Goal: Book appointment/travel/reservation

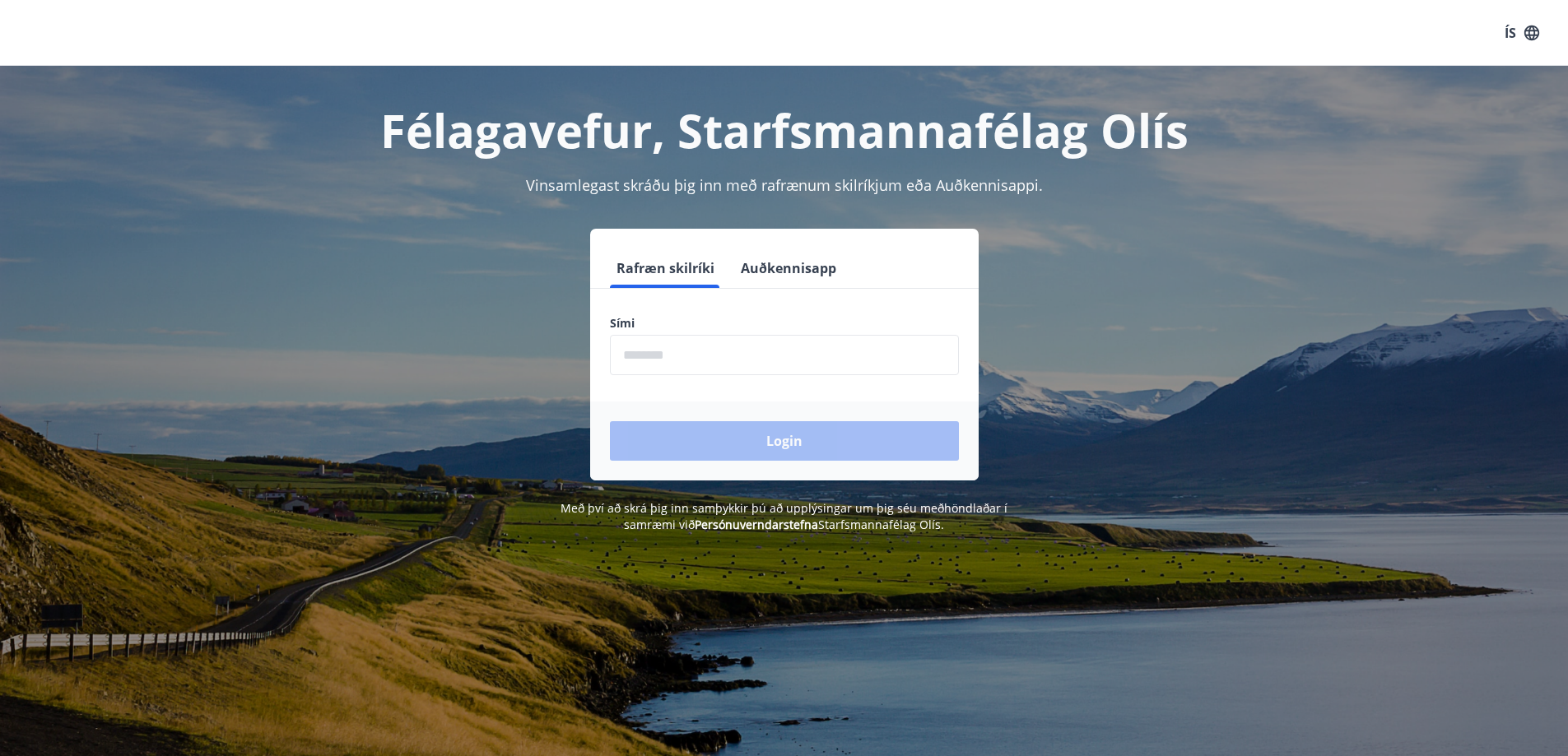
click at [728, 363] on input "phone" at bounding box center [784, 356] width 349 height 41
type input "********"
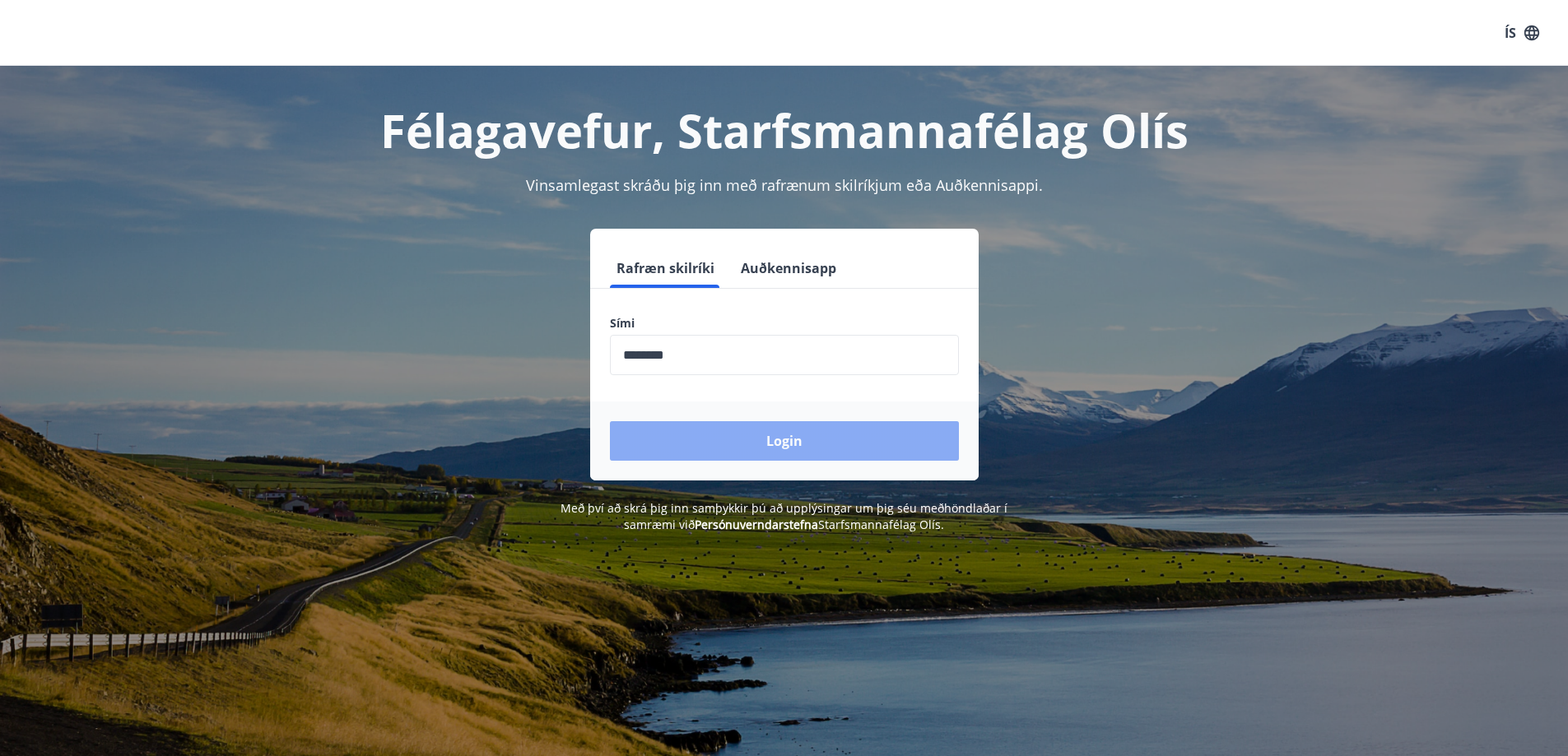
click at [726, 432] on button "Login" at bounding box center [784, 441] width 349 height 40
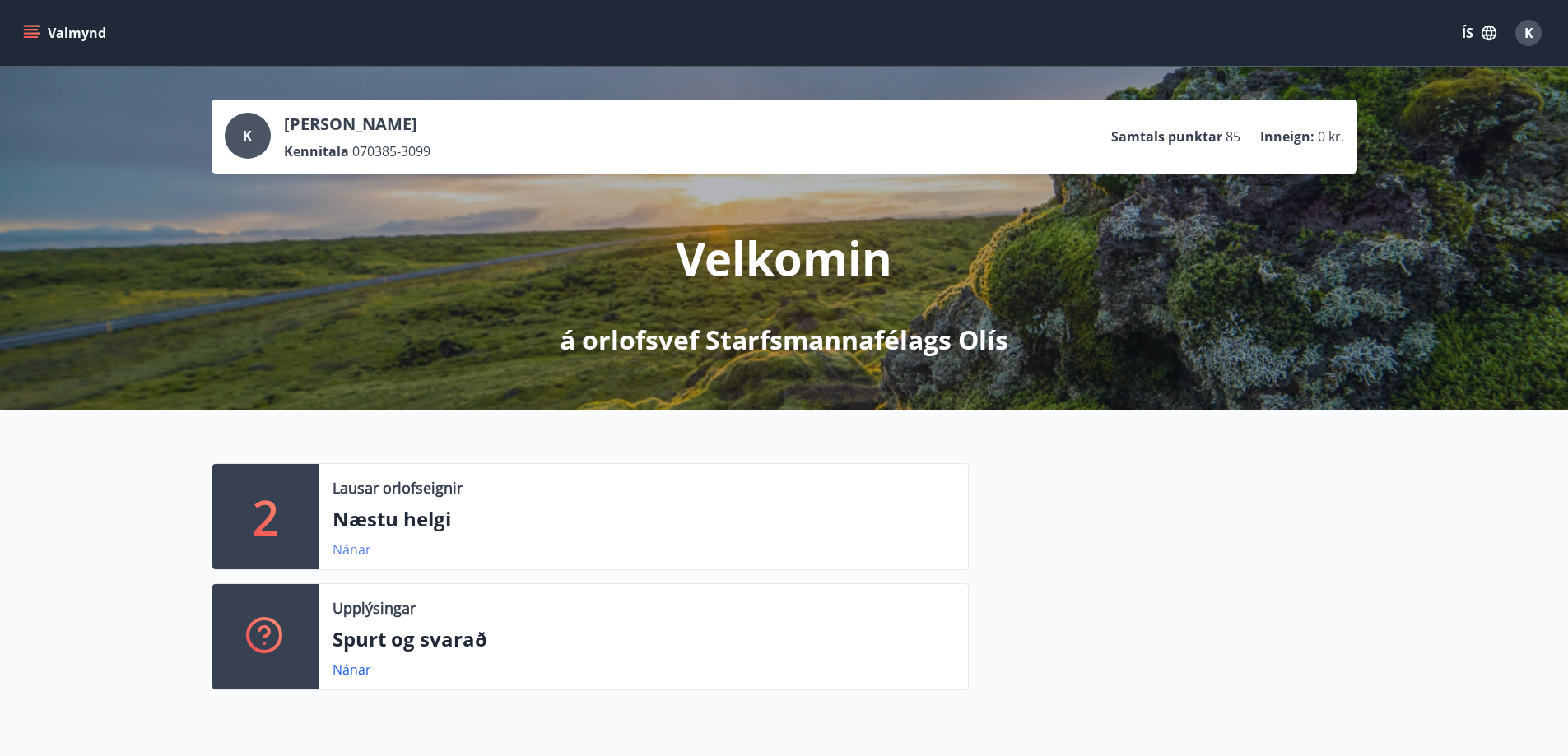
click at [365, 547] on link "Nánar" at bounding box center [352, 550] width 39 height 18
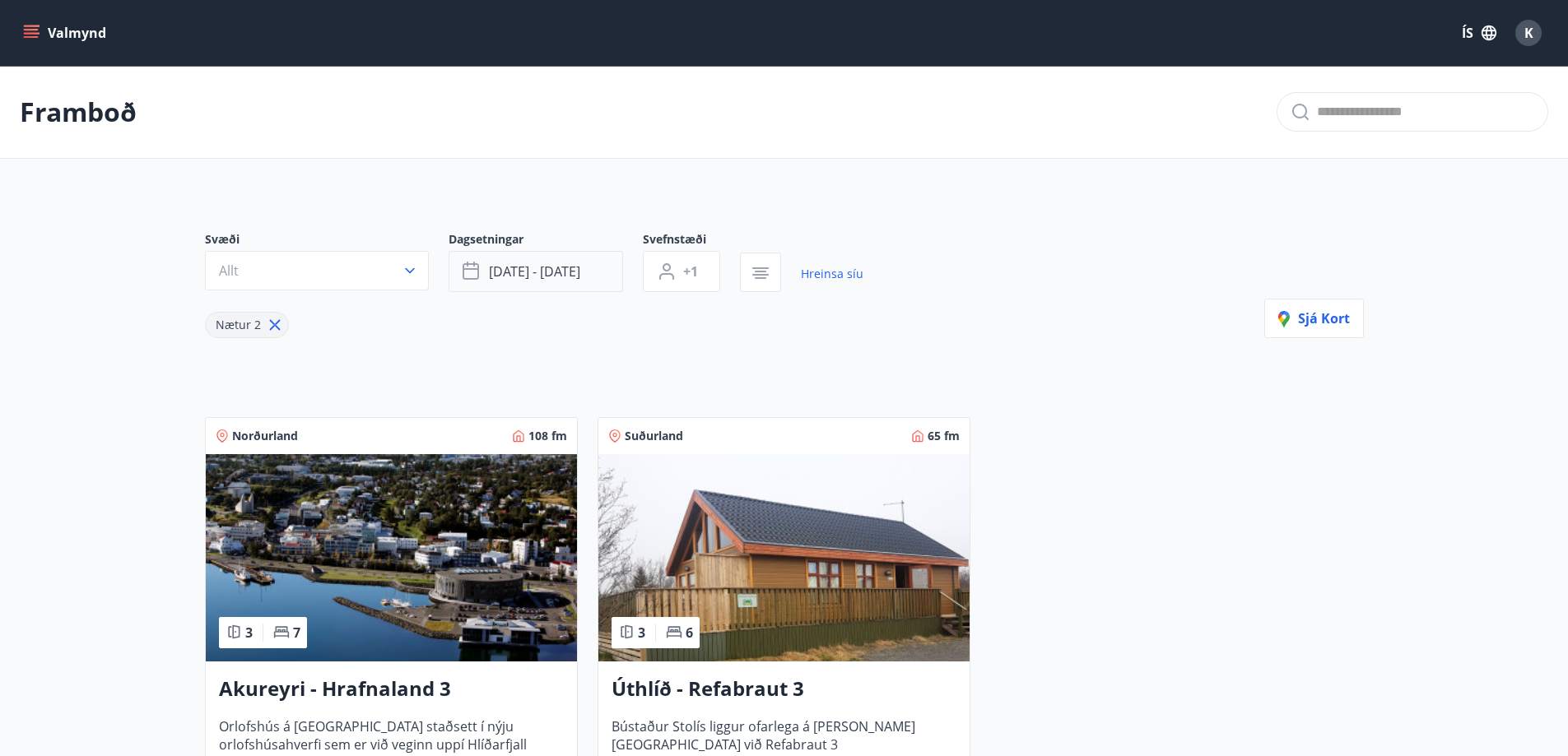
click at [560, 278] on span "[DATE] - [DATE]" at bounding box center [534, 271] width 91 height 18
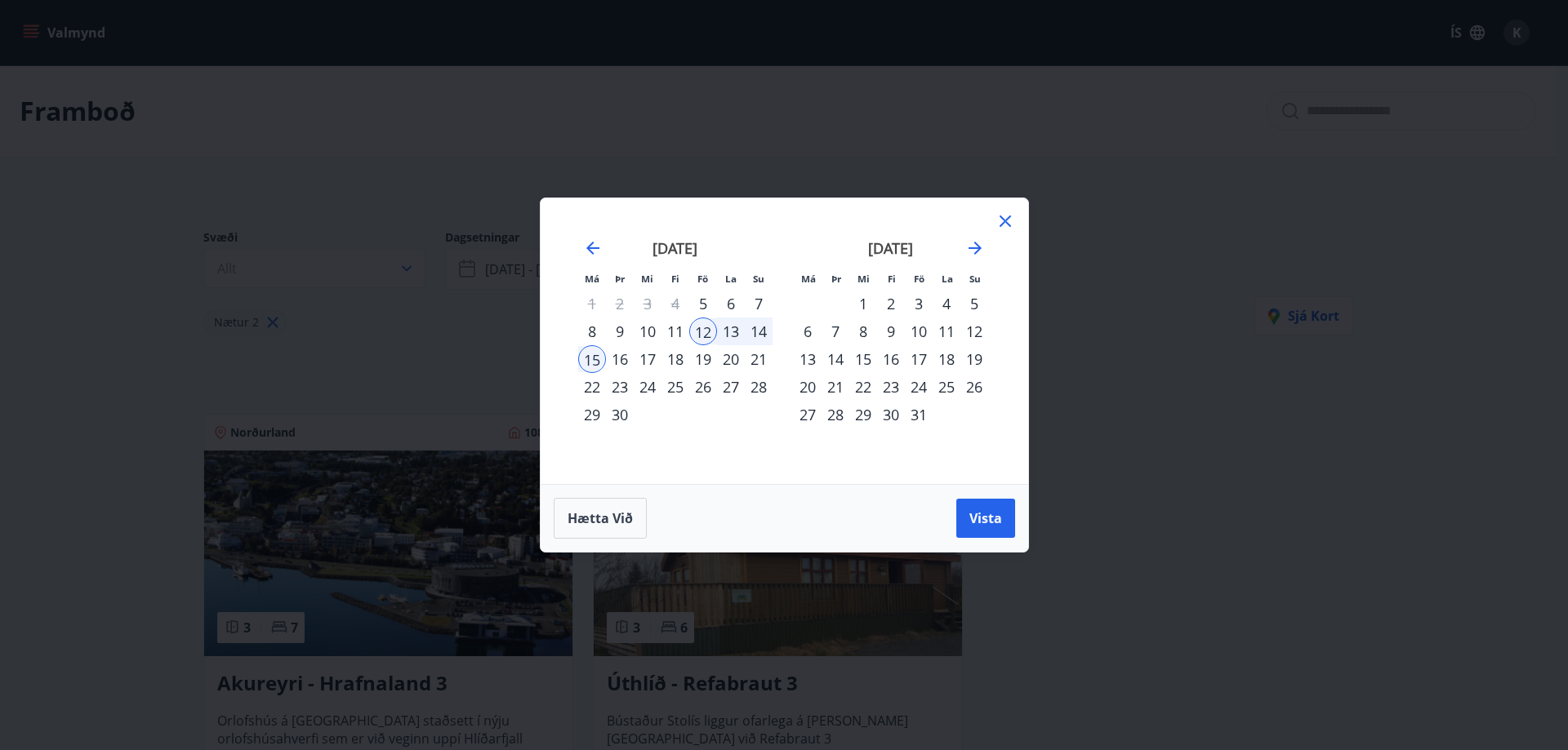
click at [917, 301] on div "3" at bounding box center [918, 303] width 28 height 28
click at [997, 512] on span "Vista" at bounding box center [985, 518] width 33 height 18
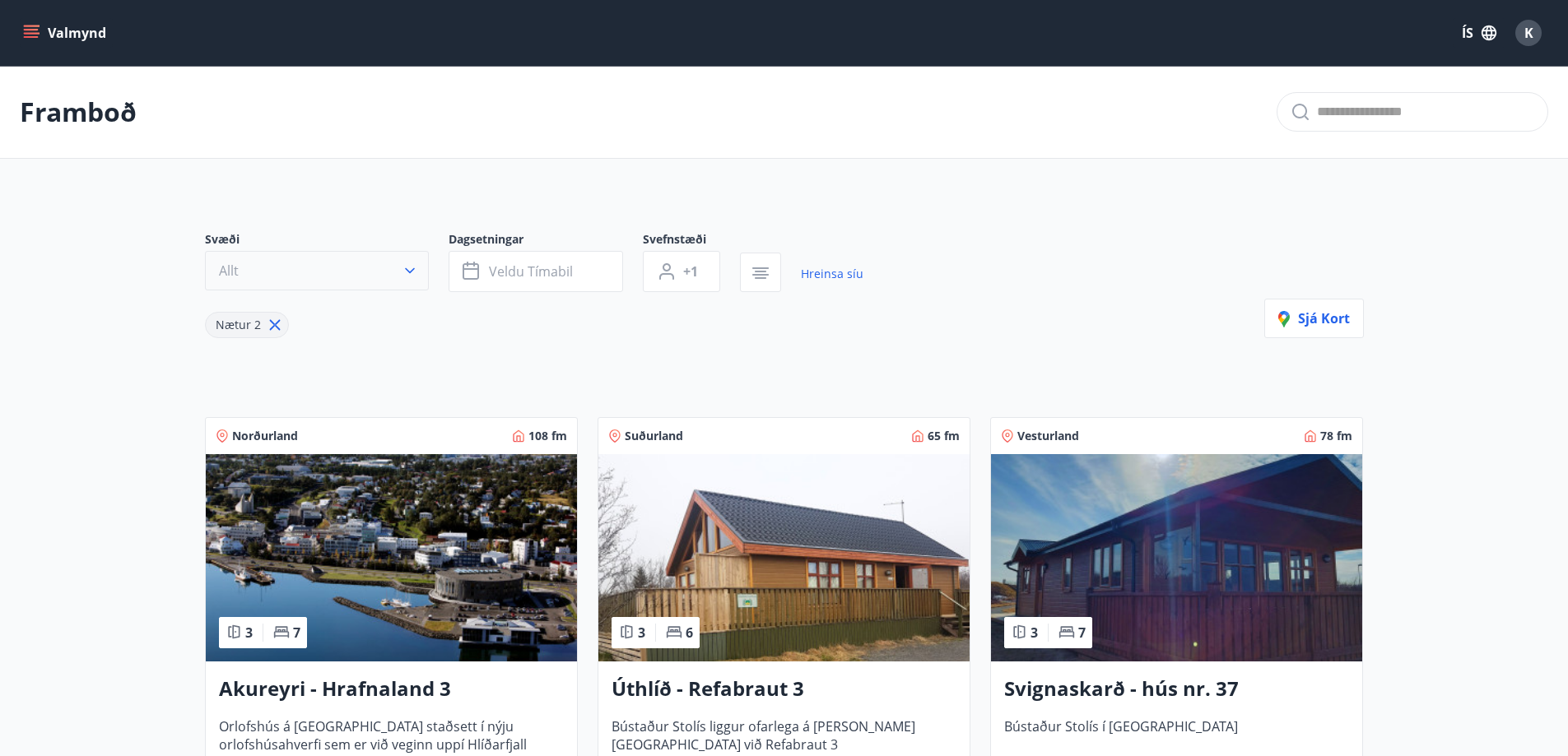
click at [368, 273] on button "Allt" at bounding box center [316, 270] width 224 height 40
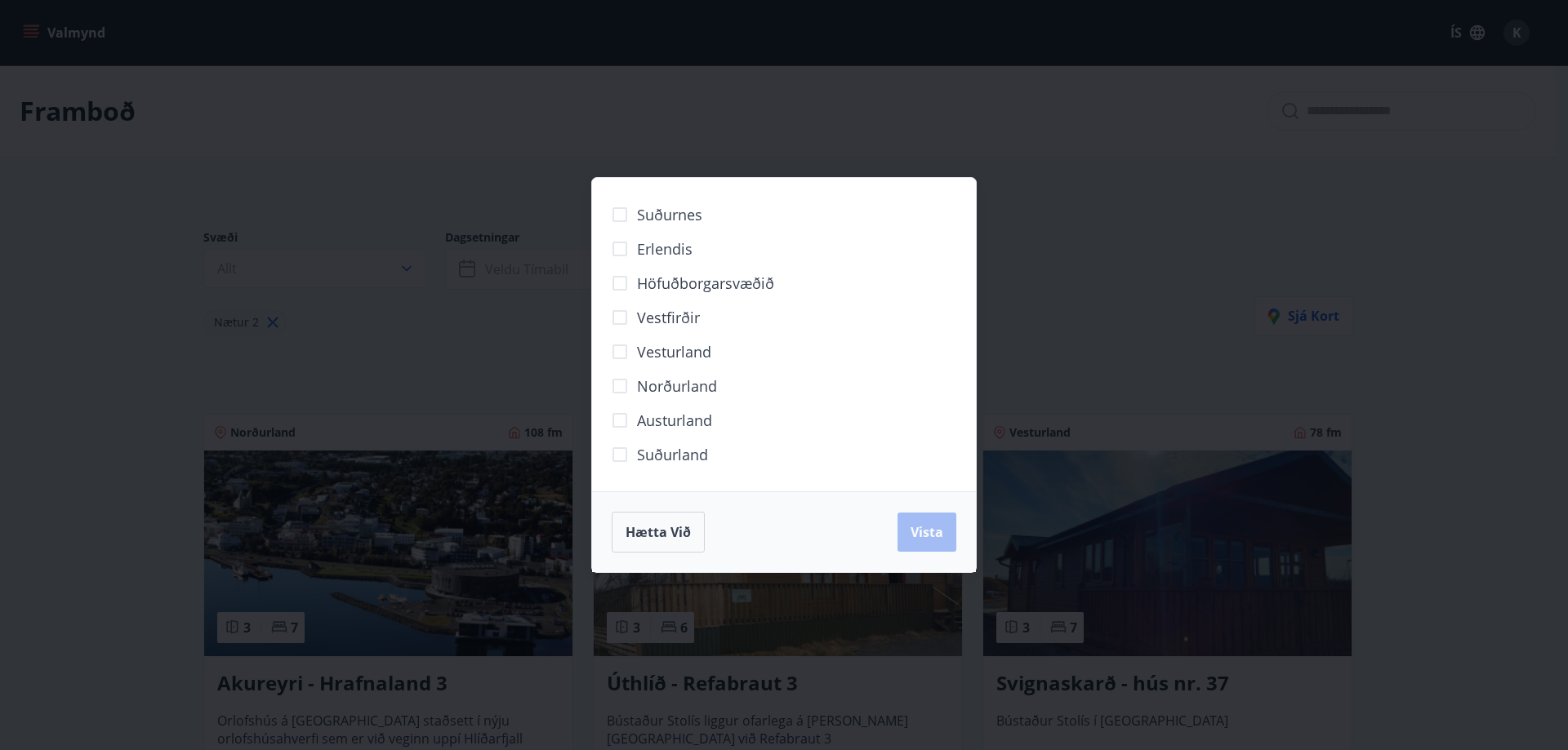
click at [708, 387] on span "Norðurland" at bounding box center [676, 387] width 80 height 21
click at [934, 543] on button "Vista" at bounding box center [926, 532] width 59 height 39
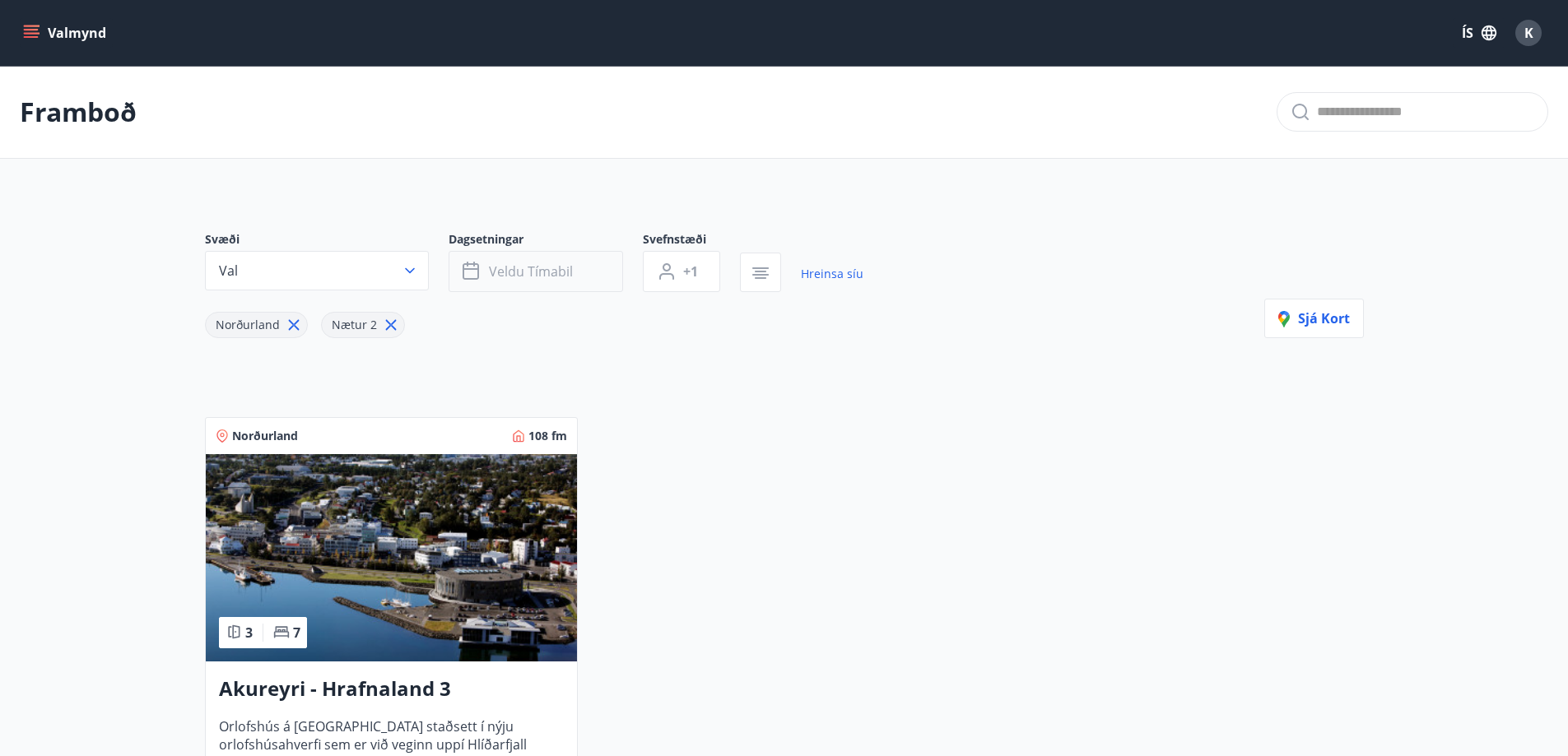
click at [549, 282] on button "Veldu tímabil" at bounding box center [536, 271] width 174 height 41
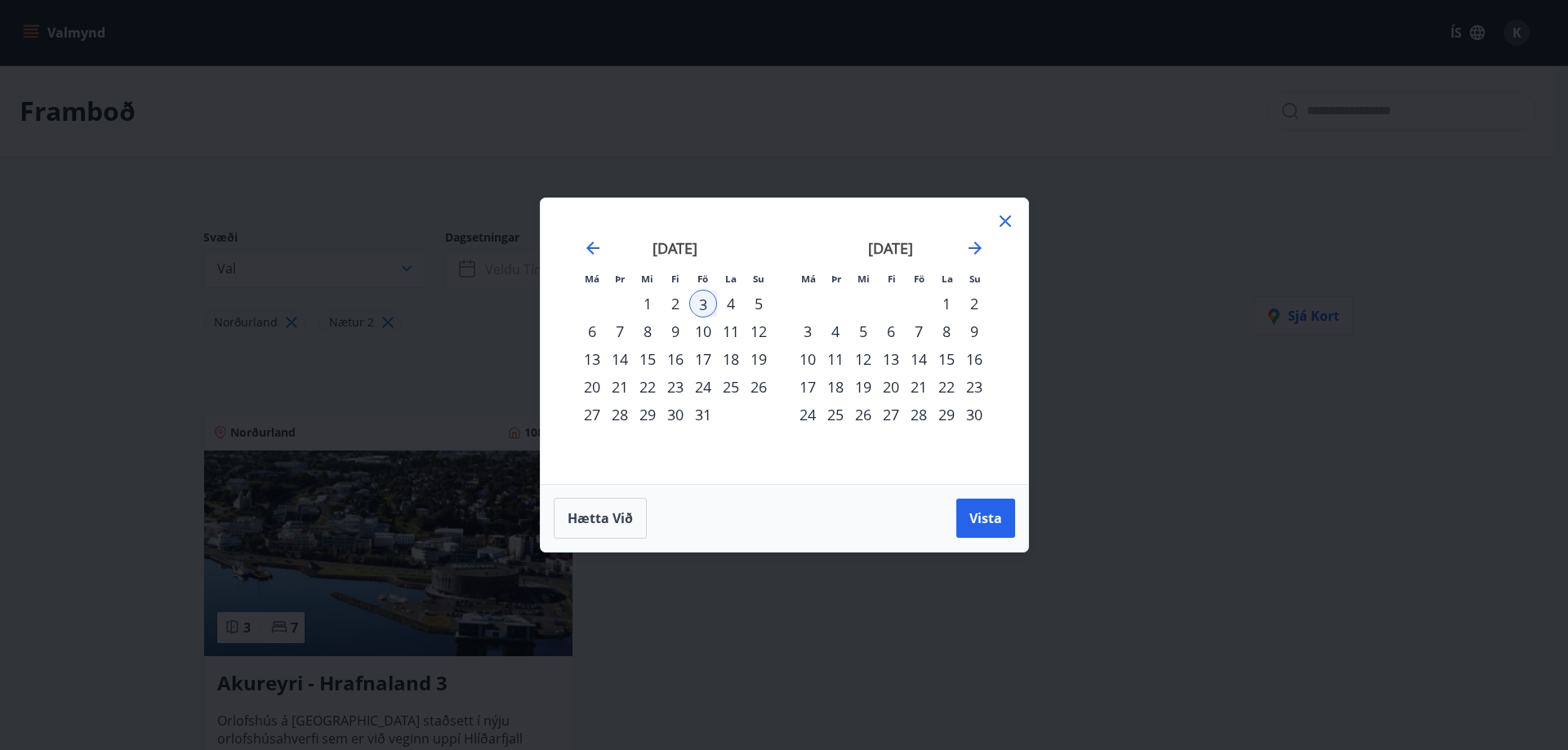
click at [757, 302] on div "5" at bounding box center [759, 303] width 28 height 28
click at [983, 528] on button "Vista" at bounding box center [984, 518] width 59 height 39
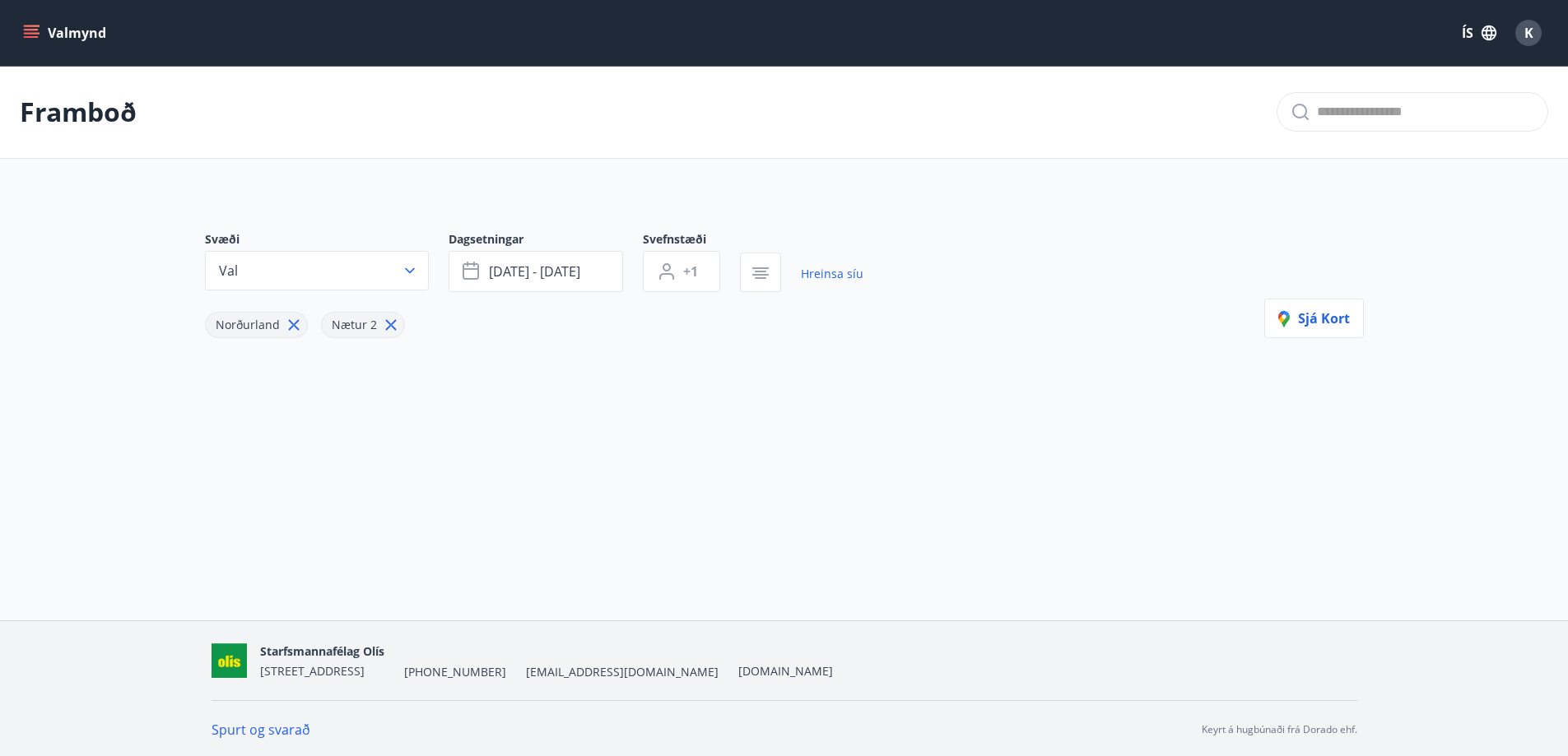
click at [76, 309] on main "Framboð Svæði Val Dagsetningar [DATE] - [DATE] Svefnstæði +1 Hreinsa síu Norður…" at bounding box center [784, 248] width 1568 height 364
click at [391, 326] on icon at bounding box center [391, 325] width 18 height 18
click at [293, 326] on icon at bounding box center [293, 325] width 11 height 11
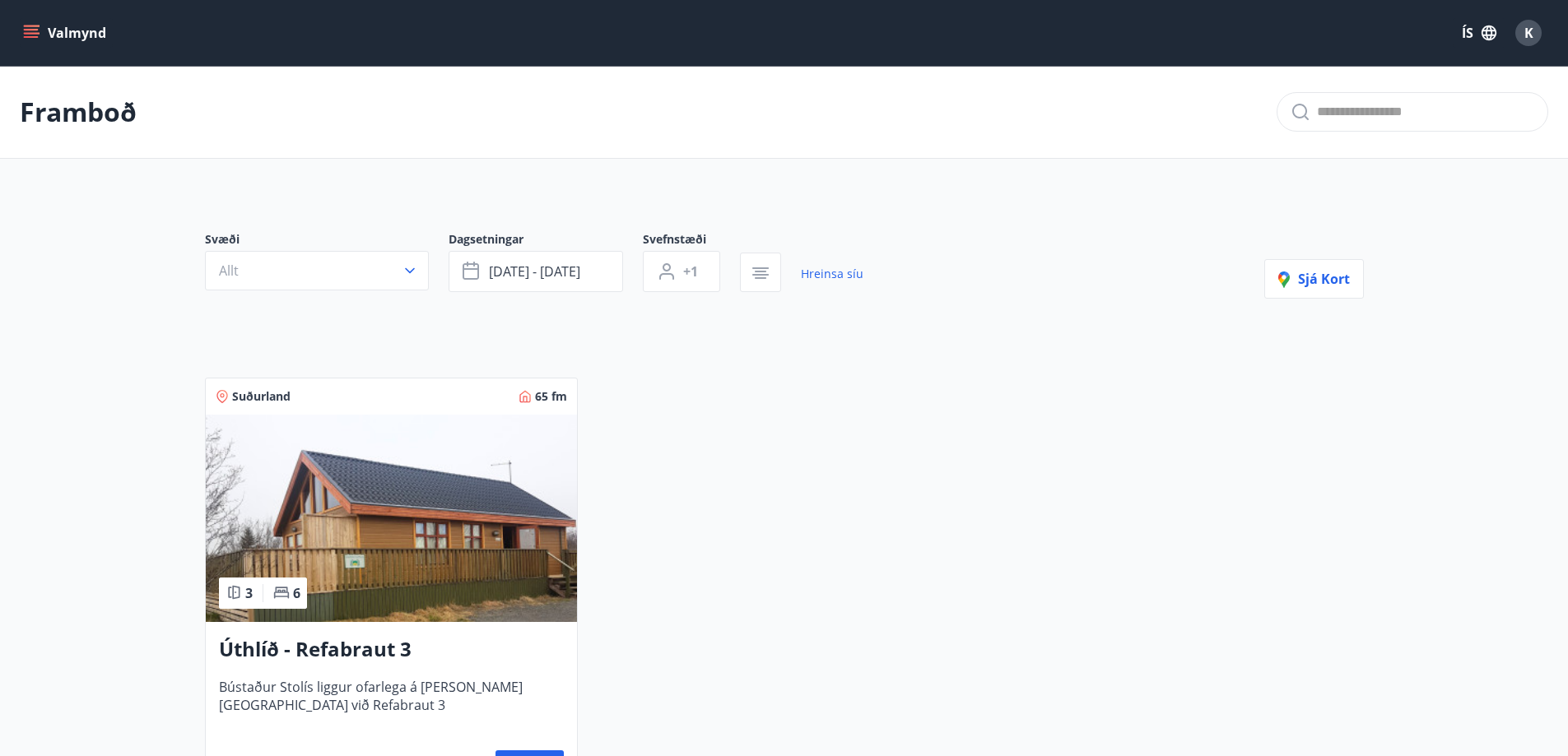
click at [737, 651] on div "Suðurland 65 fm 3 6 Úthlíð - Refabraut 3 Bústaður Stolís liggur ofarlega á [PER…" at bounding box center [774, 581] width 1178 height 446
click at [73, 28] on button "Valmynd" at bounding box center [66, 33] width 93 height 30
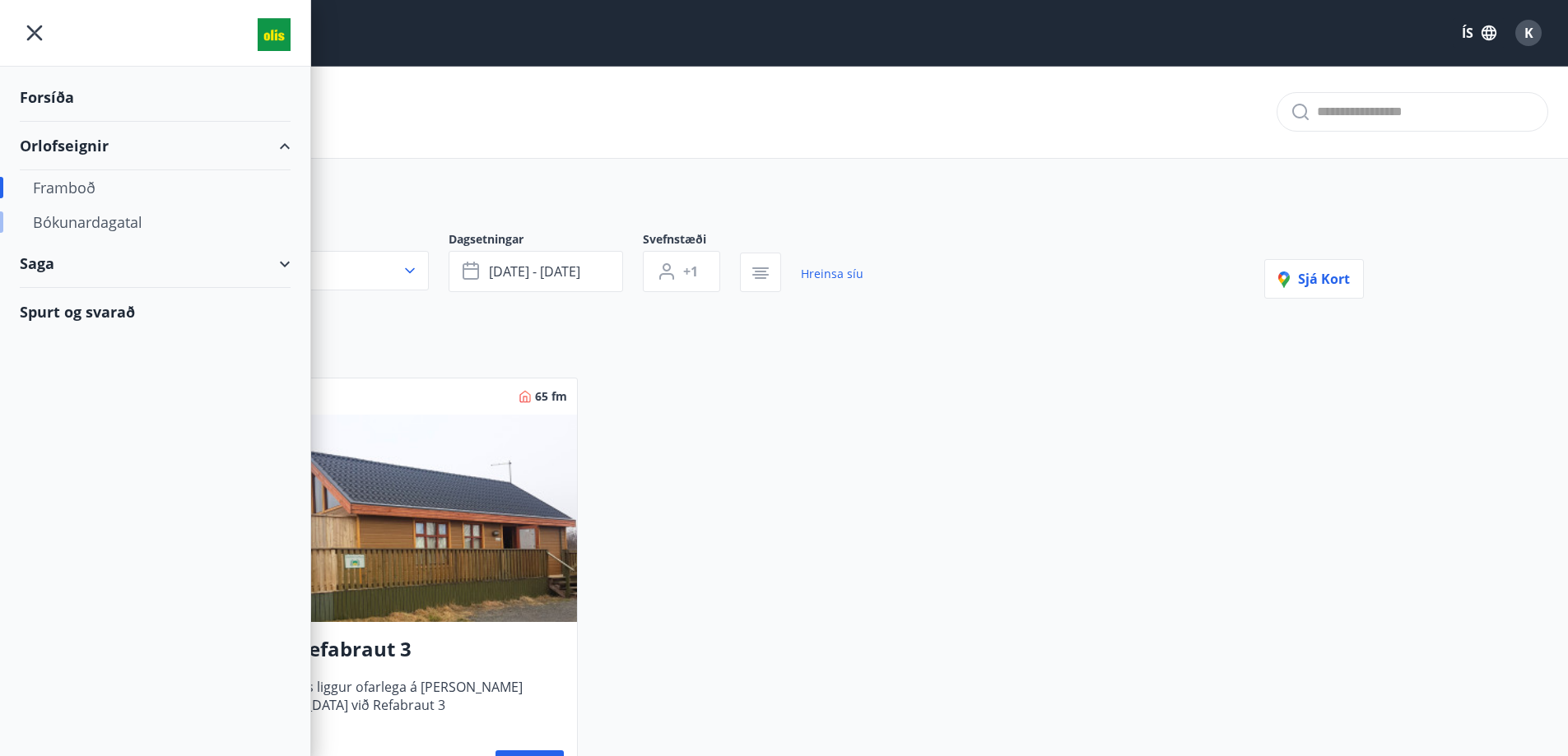
click at [88, 226] on div "Bókunardagatal" at bounding box center [155, 222] width 244 height 35
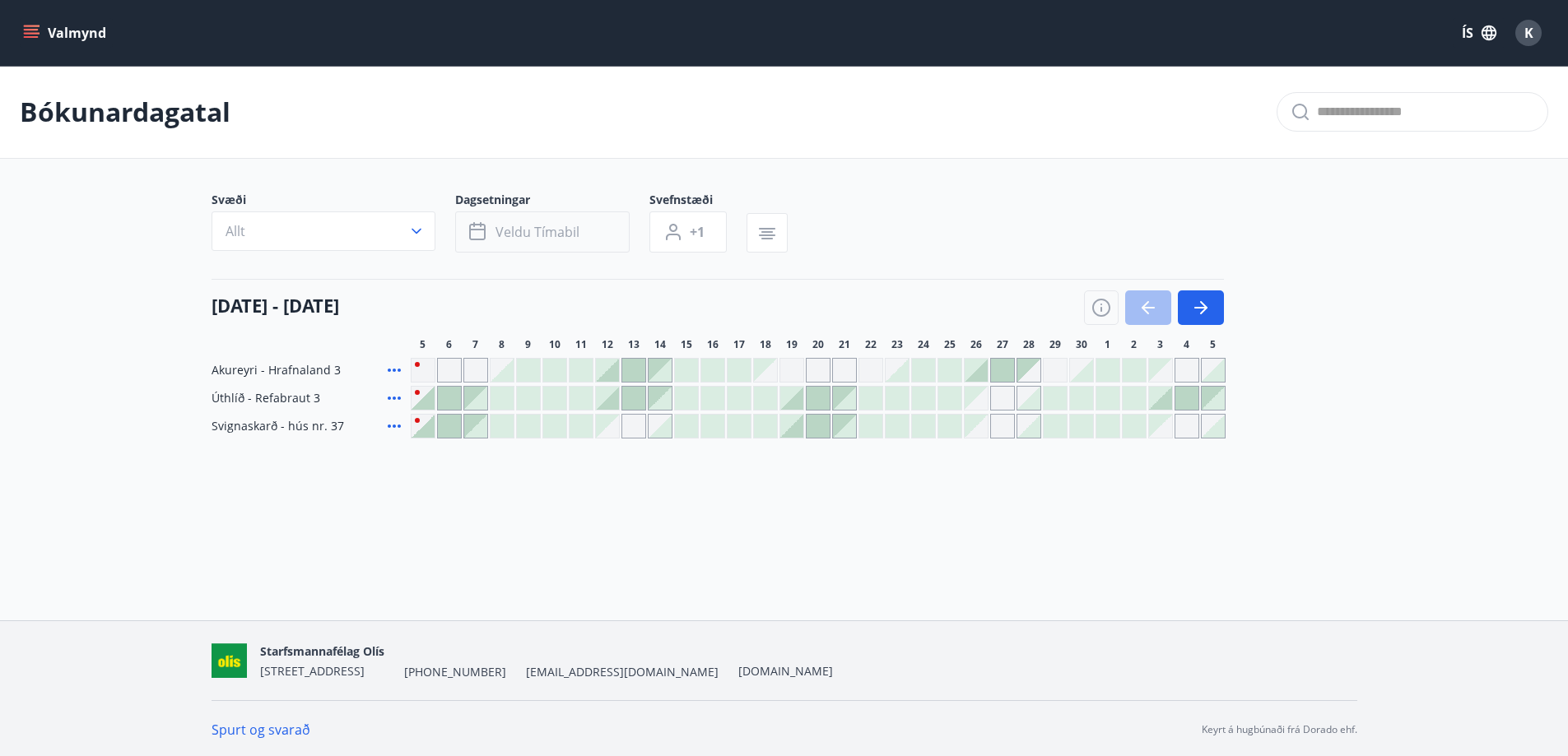
click at [526, 239] on span "Veldu tímabil" at bounding box center [537, 232] width 84 height 18
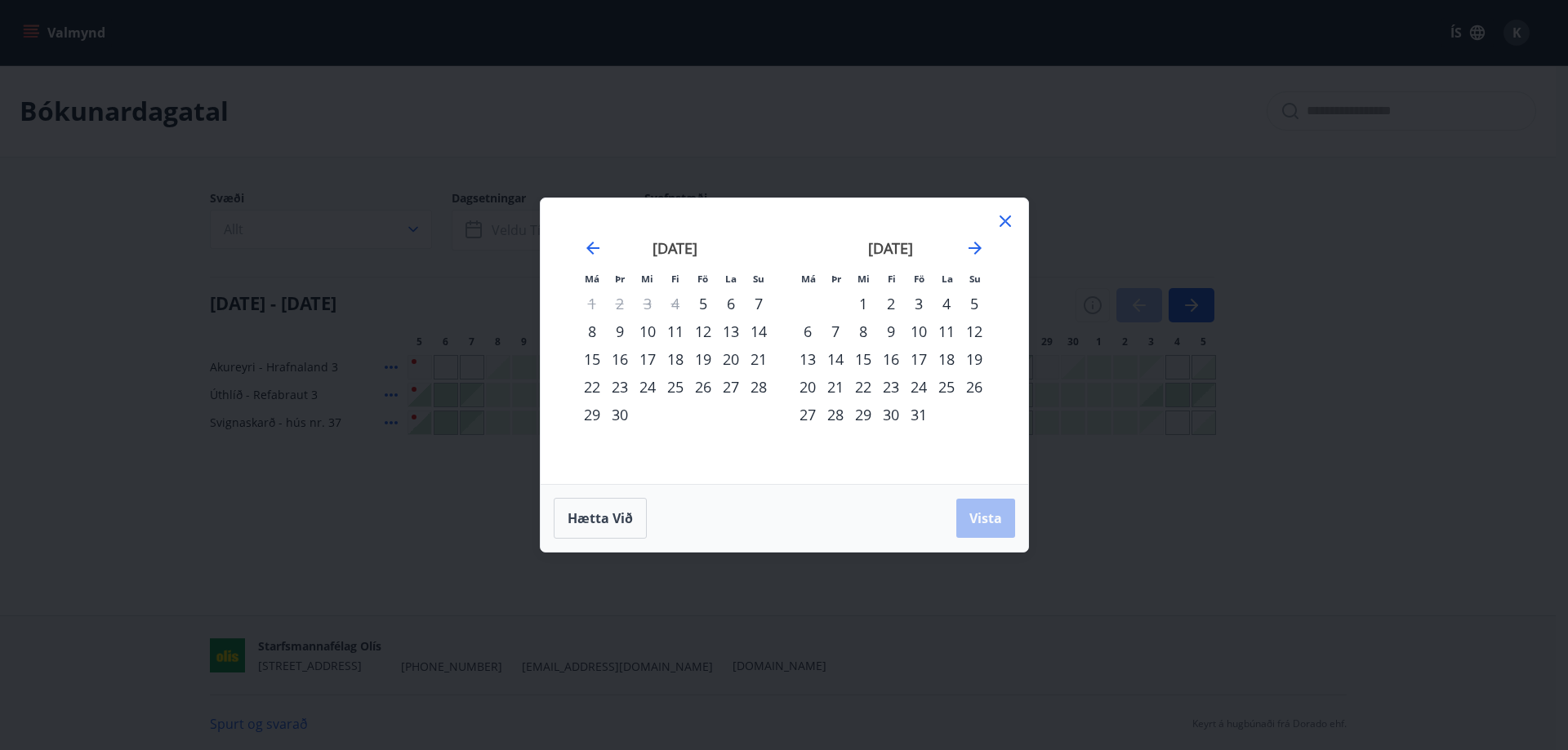
click at [912, 244] on strong "[DATE]" at bounding box center [890, 248] width 45 height 19
click at [912, 249] on strong "[DATE]" at bounding box center [890, 248] width 45 height 19
click at [863, 299] on div "1" at bounding box center [862, 303] width 28 height 28
click at [918, 419] on div "31" at bounding box center [918, 414] width 28 height 28
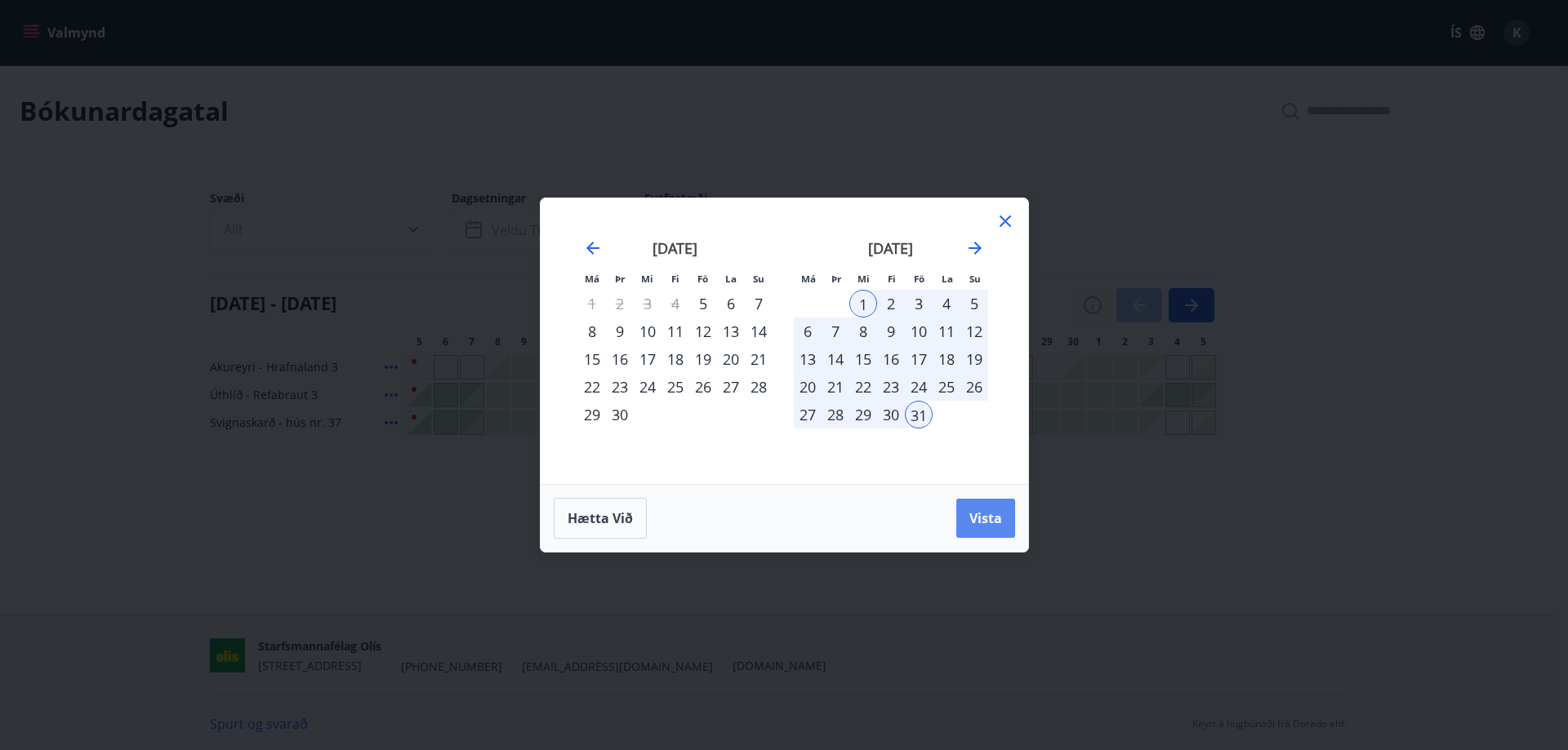
click at [979, 512] on span "Vista" at bounding box center [985, 518] width 33 height 18
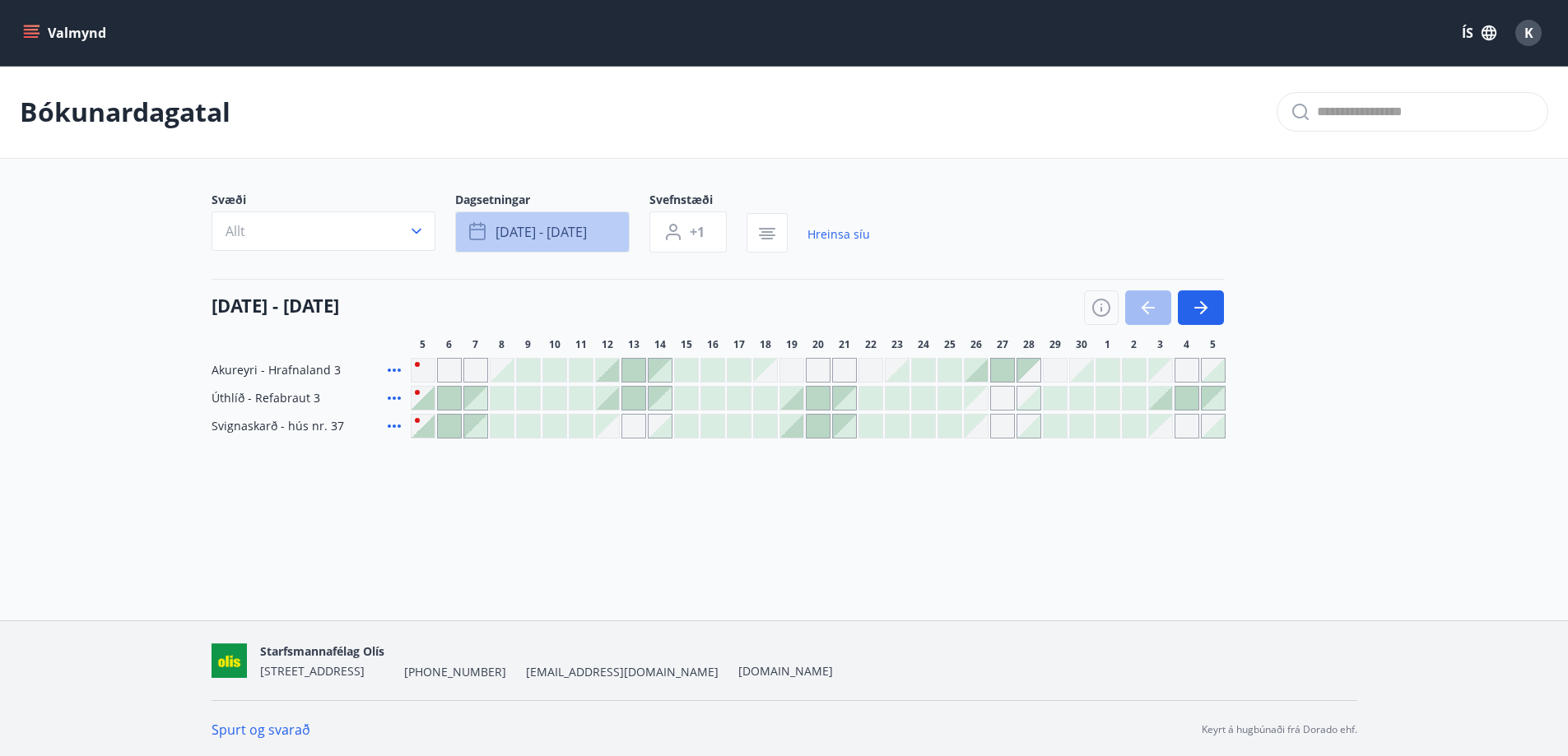
click at [522, 243] on button "[DATE] - [DATE]" at bounding box center [543, 232] width 174 height 41
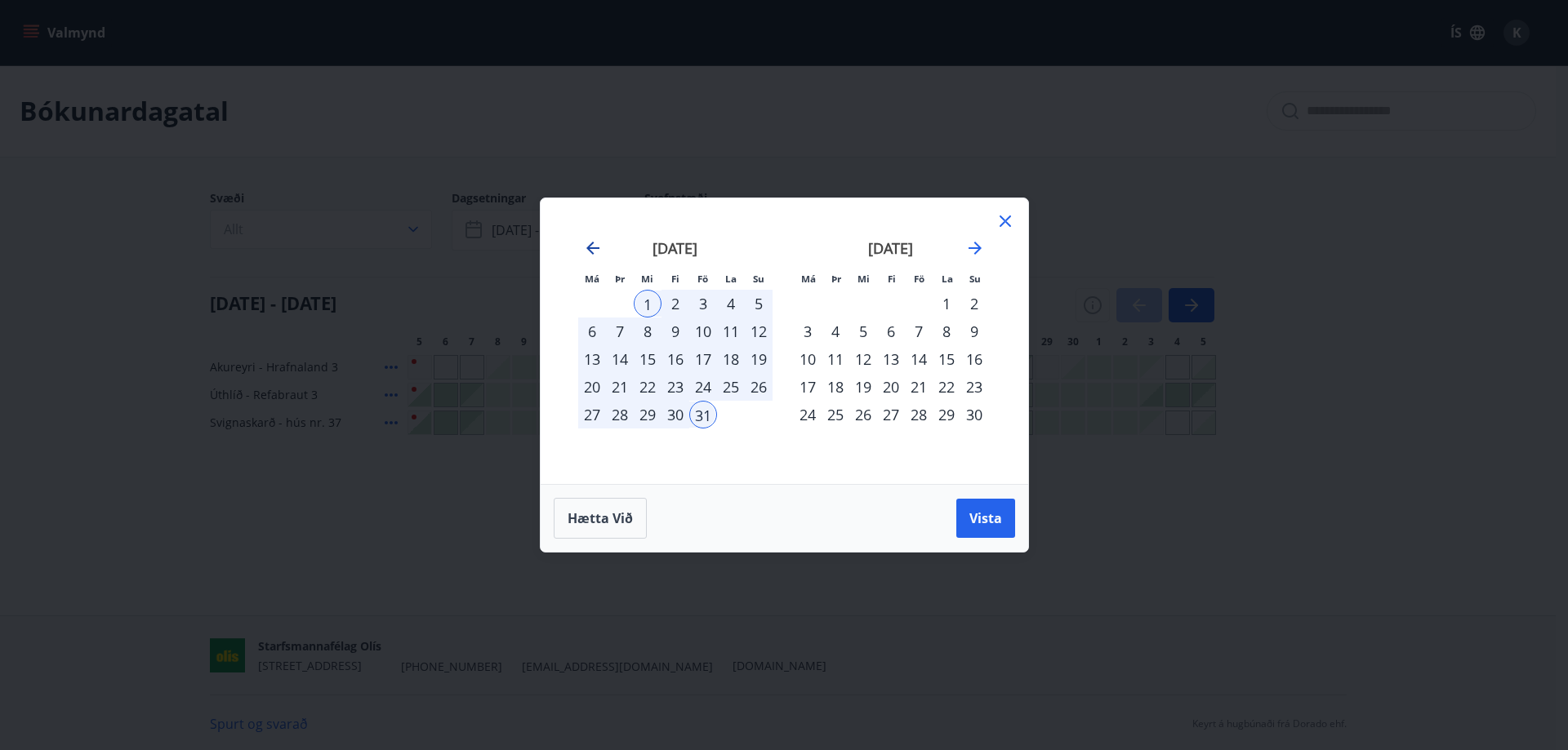
click at [586, 249] on icon "Move backward to switch to the previous month." at bounding box center [592, 248] width 19 height 19
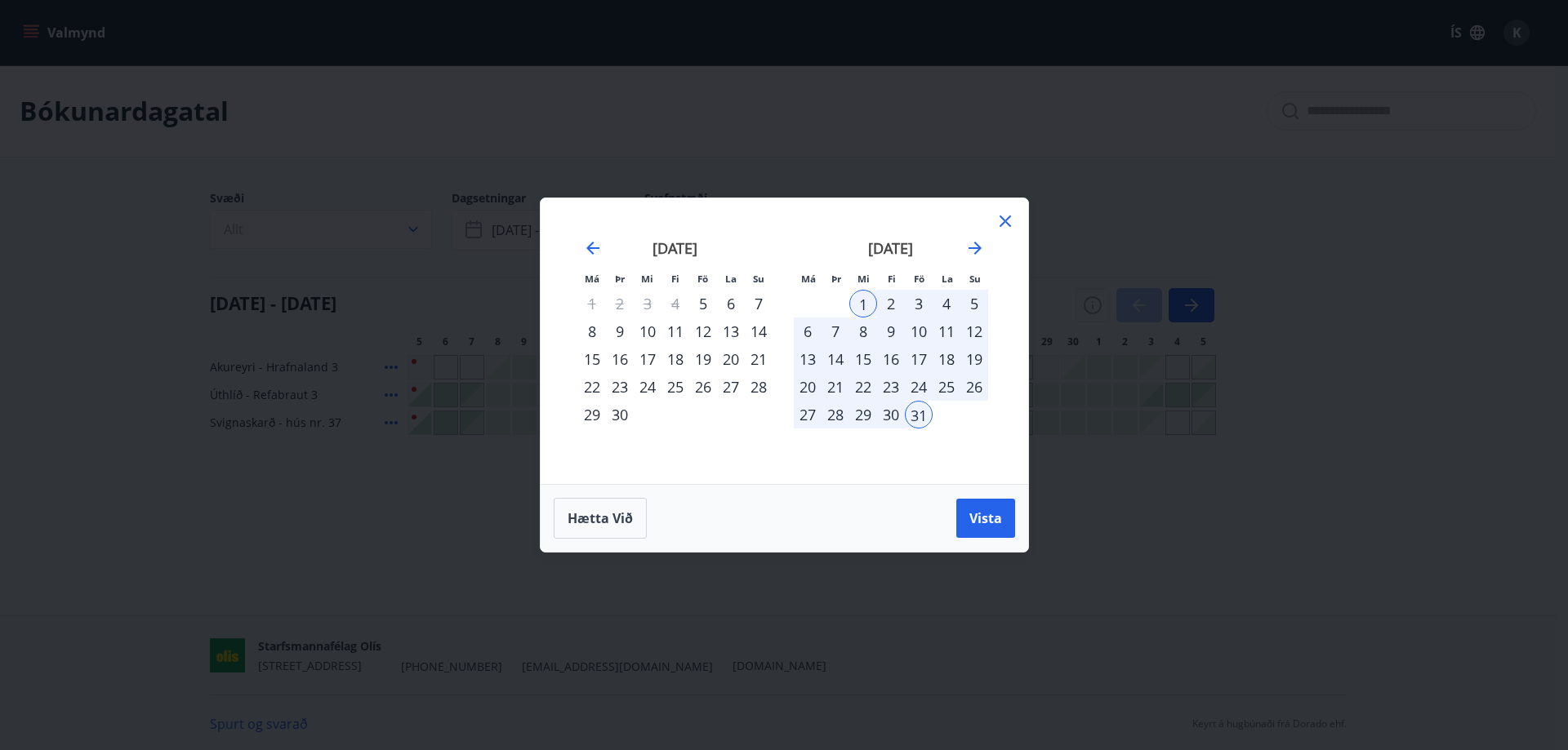
click at [589, 386] on div "22" at bounding box center [591, 387] width 28 height 28
click at [995, 519] on span "Vista" at bounding box center [985, 518] width 33 height 18
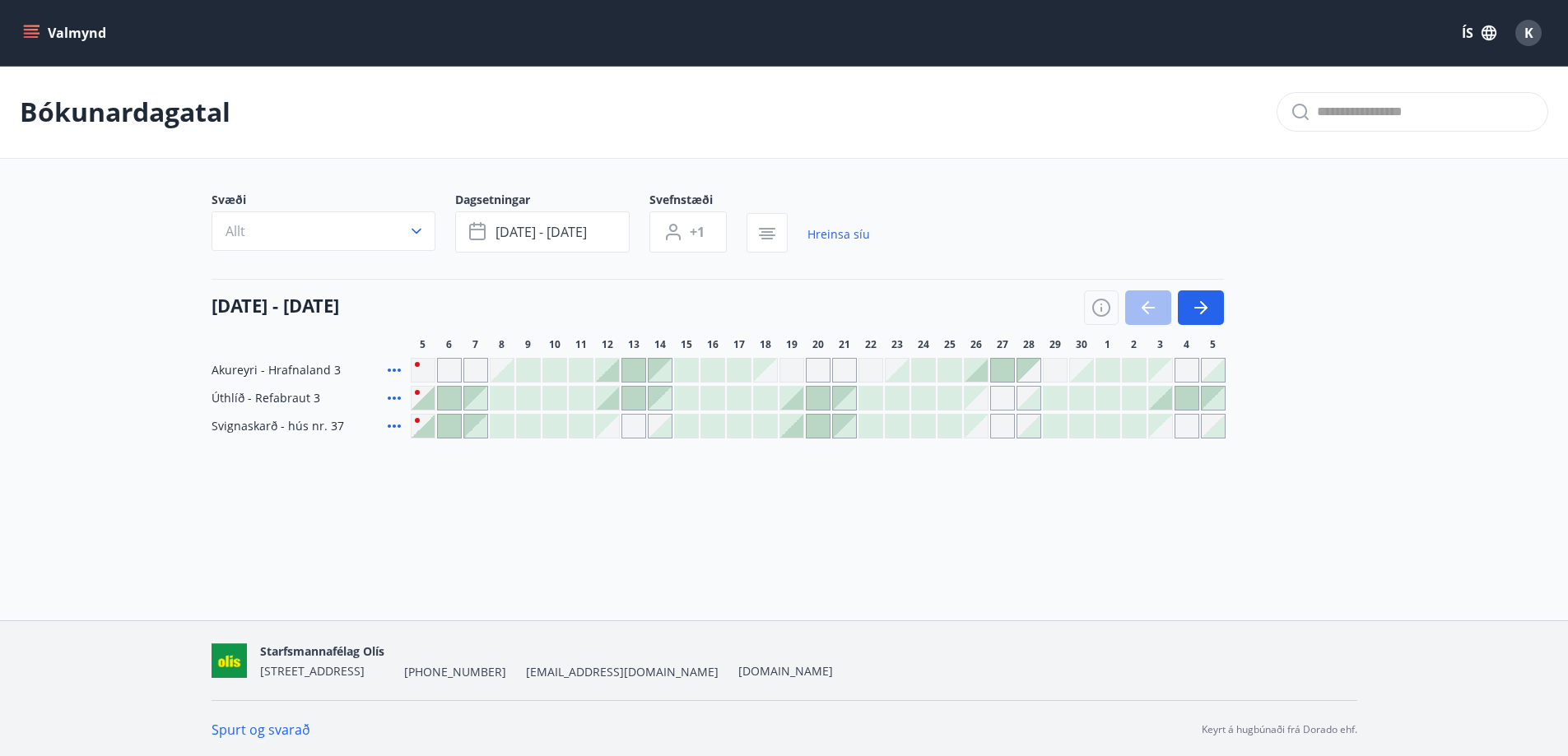
click at [1153, 293] on div at bounding box center [1153, 308] width 140 height 35
click at [1187, 299] on button "button" at bounding box center [1201, 308] width 47 height 35
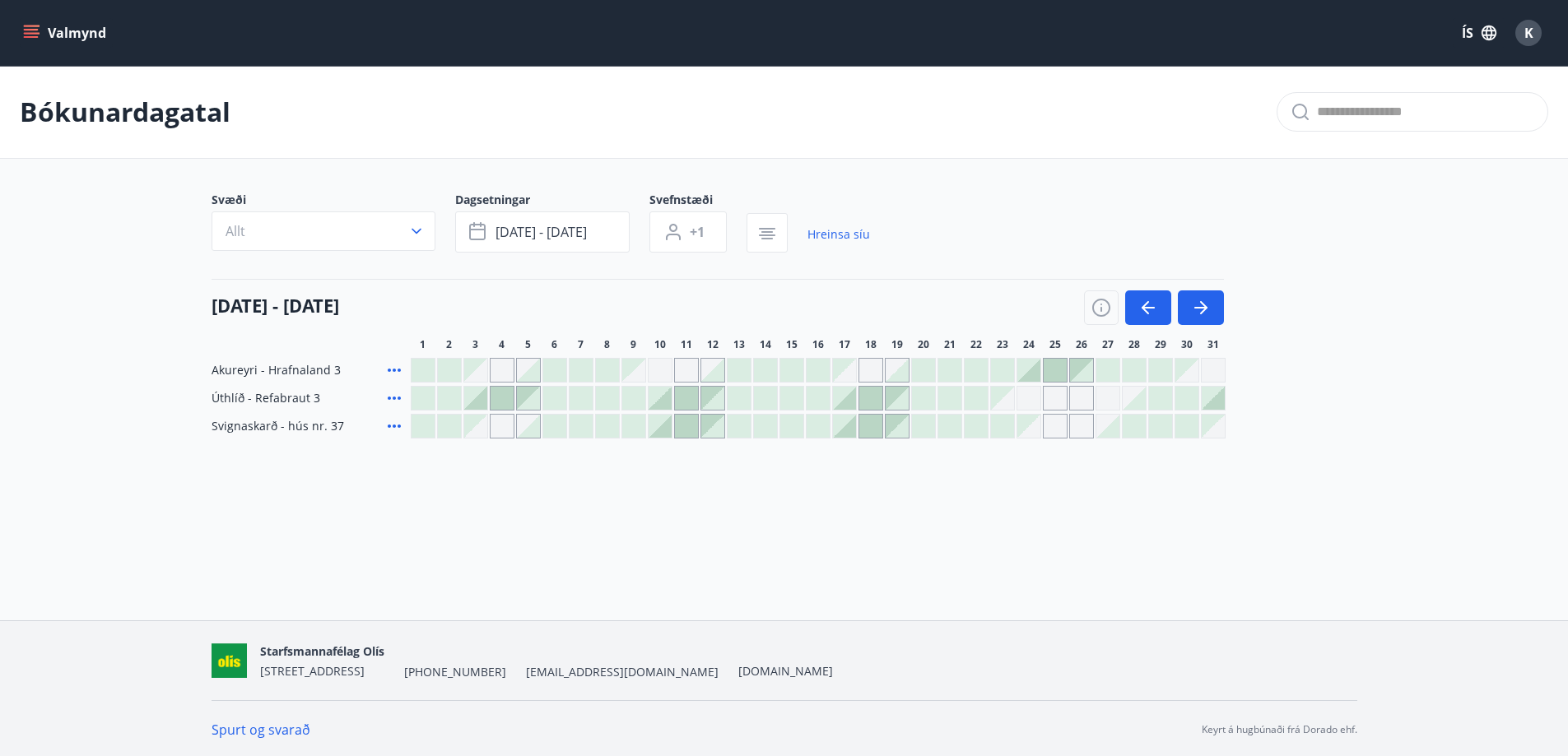
click at [483, 372] on div "Gráir dagar eru ekki bókanlegir" at bounding box center [476, 370] width 23 height 23
click at [1144, 311] on icon "button" at bounding box center [1147, 307] width 19 height 19
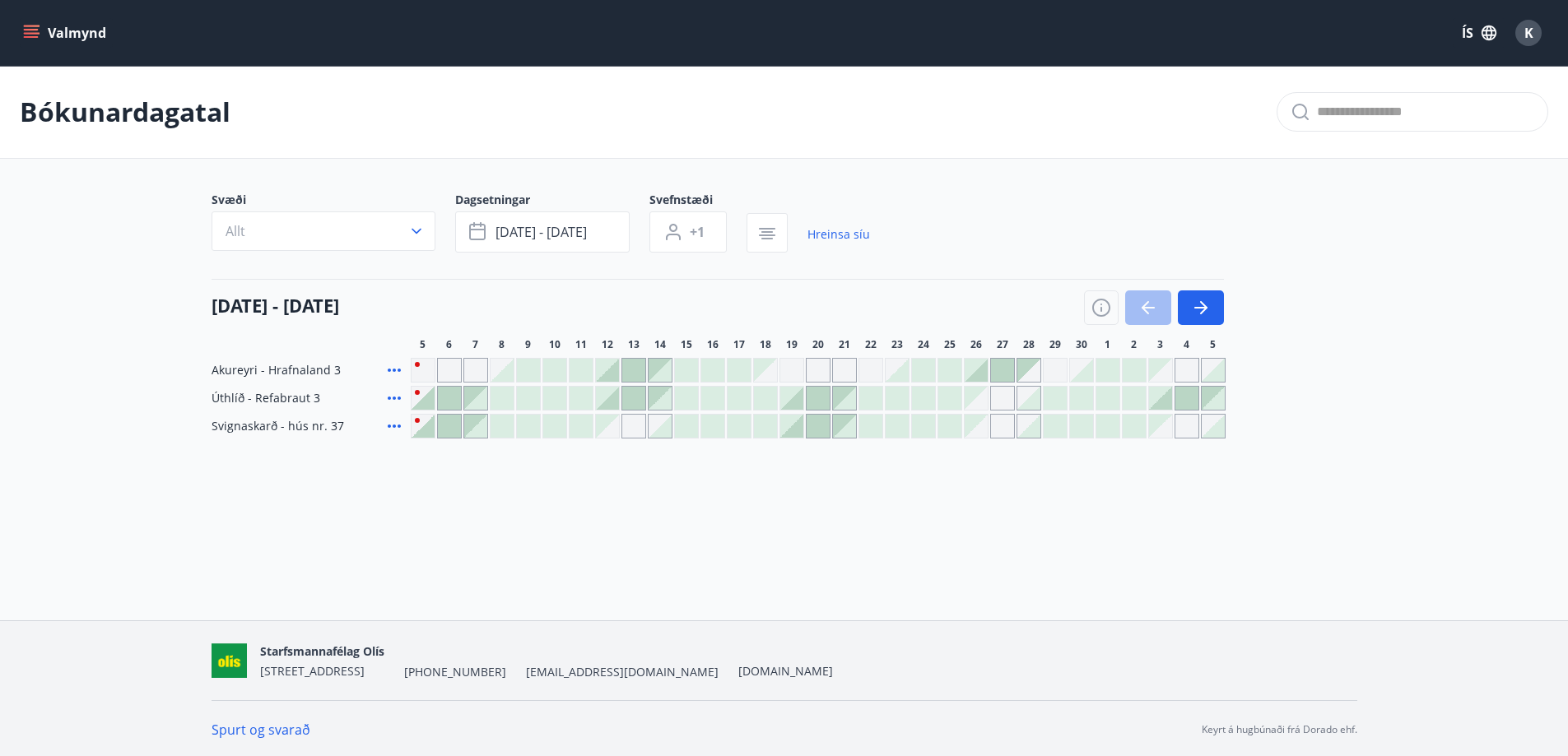
click at [549, 363] on div at bounding box center [554, 370] width 23 height 23
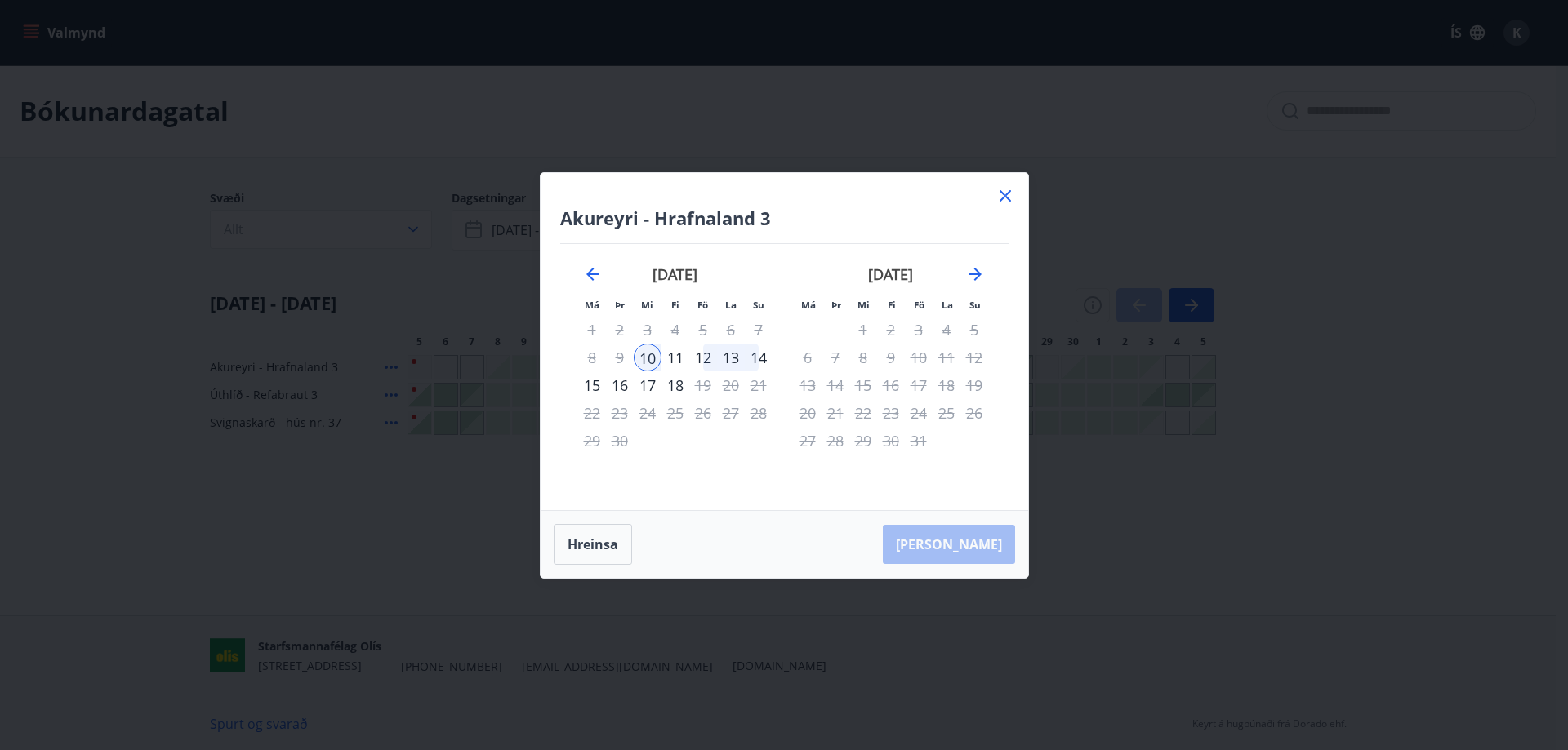
click at [1001, 198] on icon at bounding box center [1005, 196] width 19 height 19
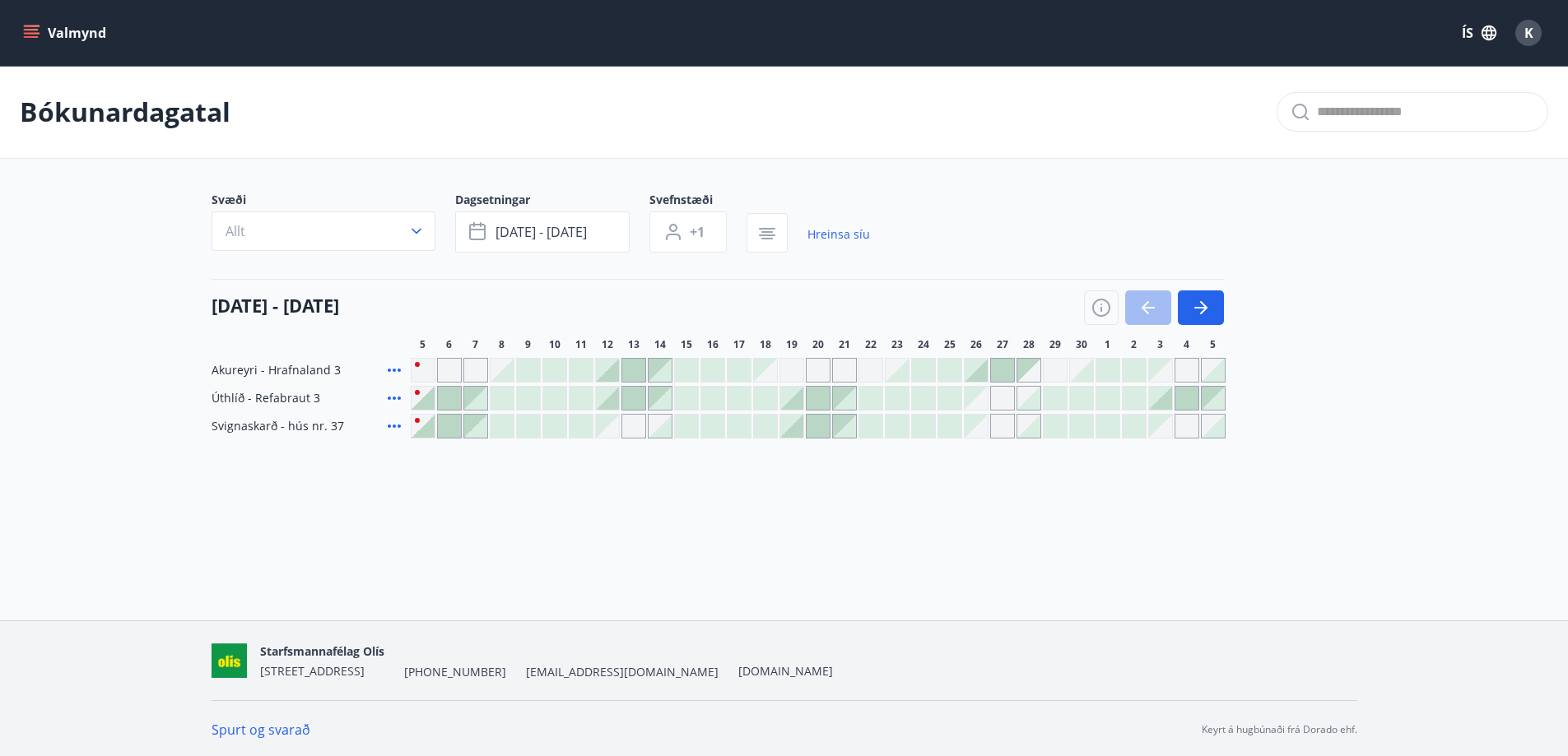
click at [603, 363] on div at bounding box center [608, 370] width 23 height 23
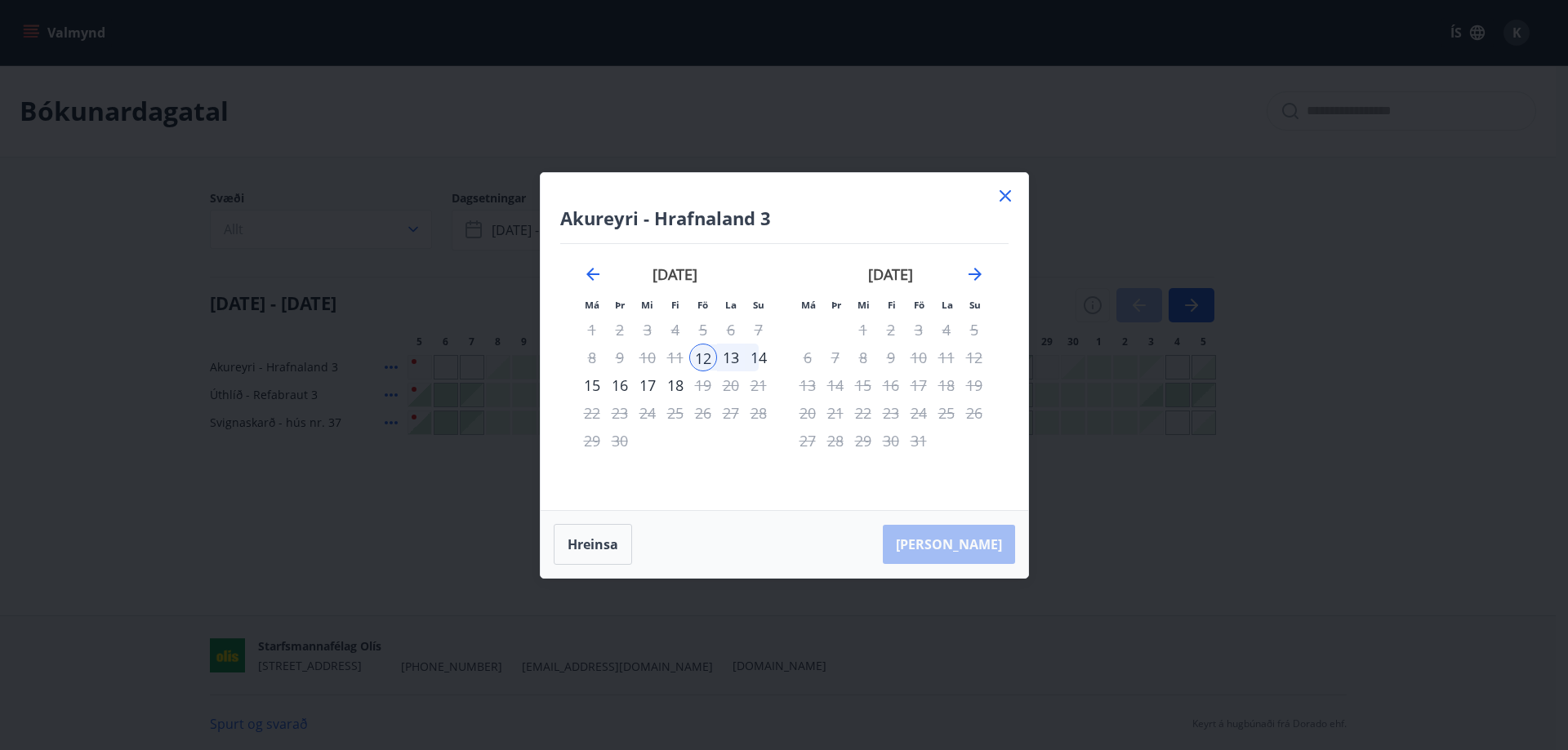
click at [1008, 200] on icon at bounding box center [1005, 196] width 12 height 12
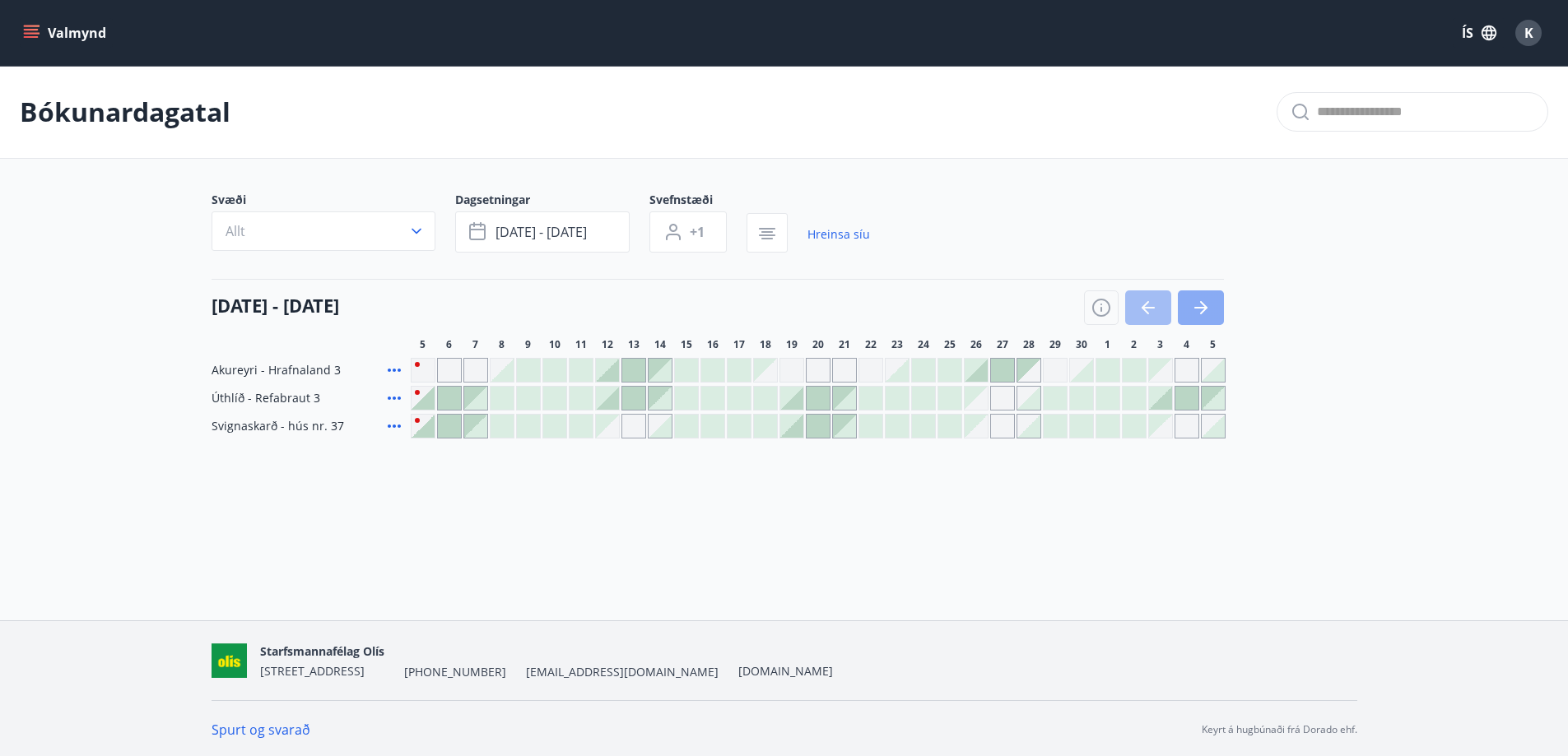
click at [1192, 310] on icon "button" at bounding box center [1201, 307] width 19 height 19
